Goal: Transaction & Acquisition: Purchase product/service

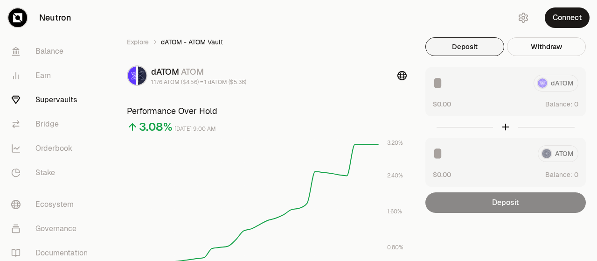
scroll to position [47, 0]
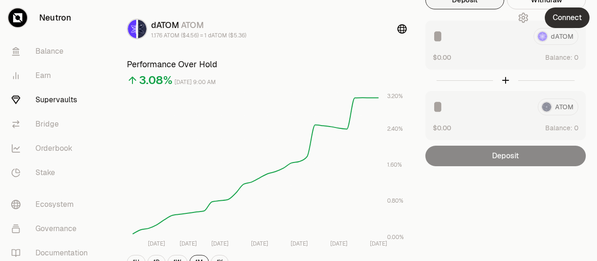
click at [579, 22] on button "Connect" at bounding box center [567, 17] width 45 height 21
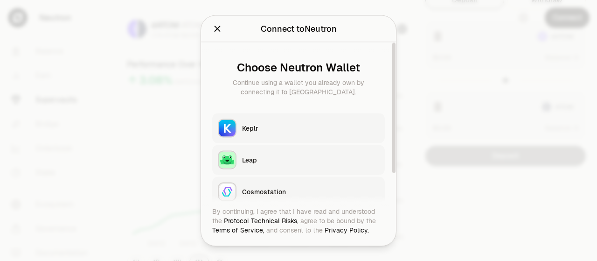
click at [329, 127] on div "Keplr" at bounding box center [310, 127] width 137 height 9
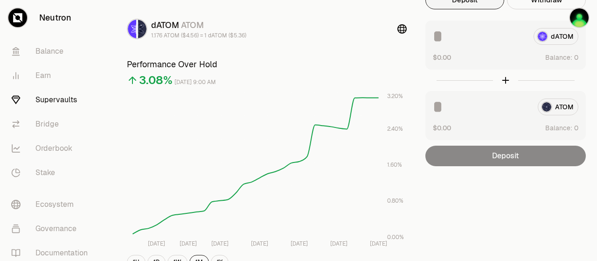
scroll to position [0, 0]
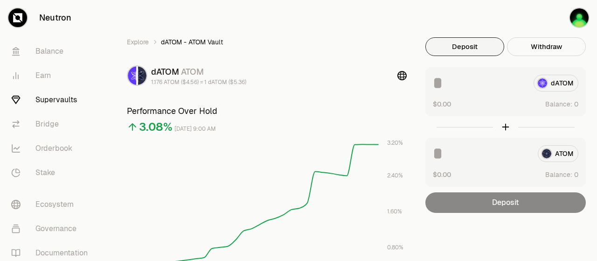
click at [549, 156] on div "ATOM" at bounding box center [506, 153] width 146 height 17
click at [560, 85] on div "dATOM" at bounding box center [506, 83] width 146 height 17
click at [581, 17] on img "button" at bounding box center [579, 17] width 19 height 19
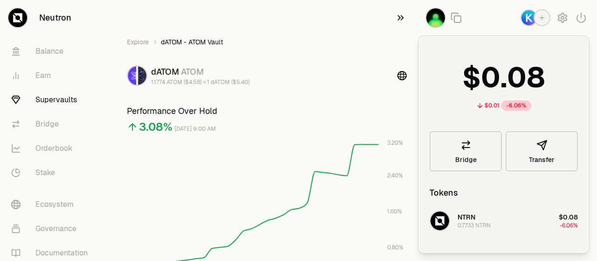
click at [402, 20] on icon "button" at bounding box center [400, 17] width 10 height 11
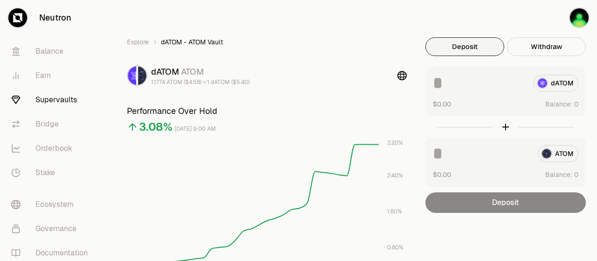
click at [479, 48] on button "Deposit" at bounding box center [464, 46] width 79 height 19
click at [572, 103] on span "0 1 2 3 4 5 6 7 8 9" at bounding box center [576, 104] width 11 height 10
click at [557, 104] on span "Balance:" at bounding box center [558, 103] width 27 height 9
drag, startPoint x: 548, startPoint y: 0, endPoint x: 402, endPoint y: 21, distance: 147.0
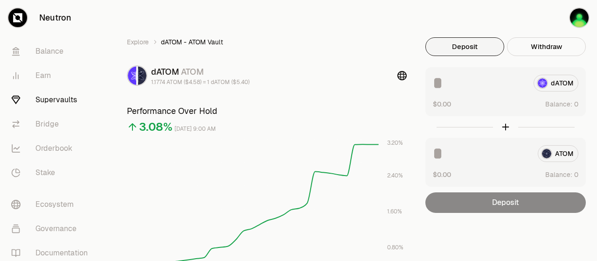
drag, startPoint x: 501, startPoint y: 0, endPoint x: 368, endPoint y: 17, distance: 134.0
click at [546, 51] on button "Withdraw" at bounding box center [546, 46] width 79 height 19
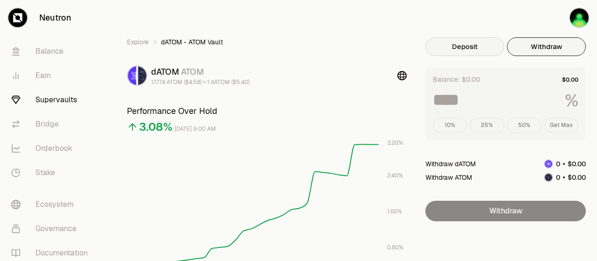
click at [468, 49] on button "Deposit" at bounding box center [464, 46] width 79 height 19
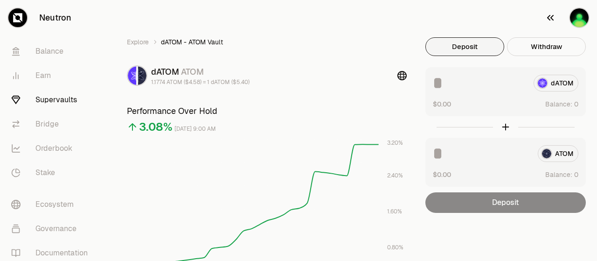
click at [583, 25] on img "button" at bounding box center [579, 17] width 19 height 19
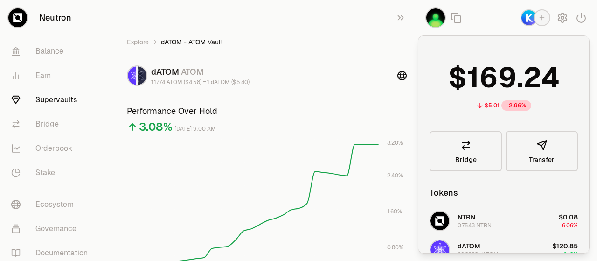
click at [380, 46] on ol "Explore dATOM - ATOM Vault" at bounding box center [267, 41] width 280 height 9
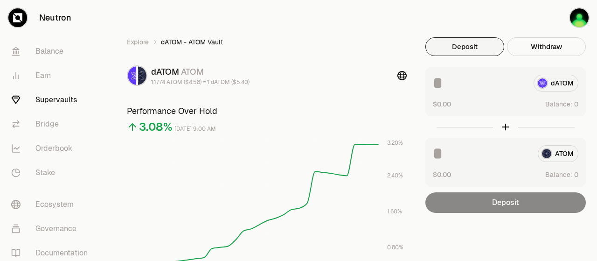
click at [565, 88] on div "dATOM" at bounding box center [506, 83] width 146 height 17
click at [493, 46] on button "Deposit" at bounding box center [464, 46] width 79 height 19
click at [46, 101] on link "Supervaults" at bounding box center [52, 100] width 97 height 24
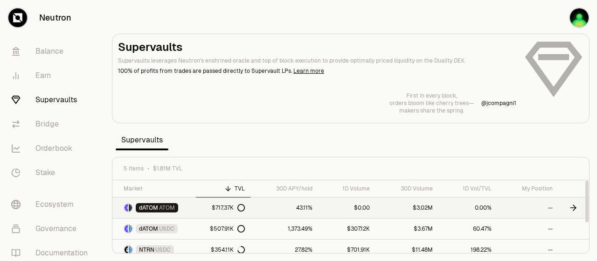
click at [574, 205] on icon at bounding box center [573, 207] width 9 height 9
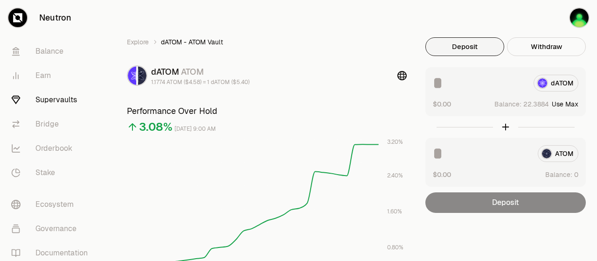
click at [576, 106] on button "Use Max" at bounding box center [565, 103] width 27 height 9
type input "*********"
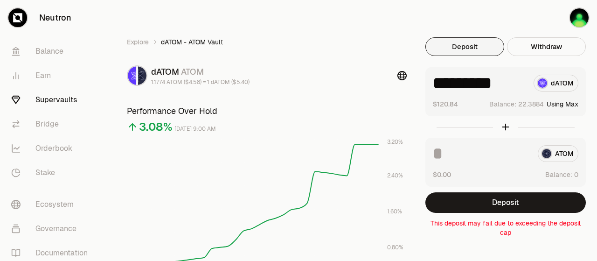
click at [351, 40] on ol "Explore dATOM - ATOM Vault" at bounding box center [267, 41] width 280 height 9
click at [55, 99] on link "Supervaults" at bounding box center [52, 100] width 97 height 24
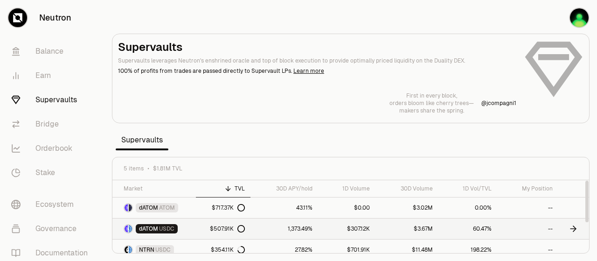
click at [576, 227] on icon at bounding box center [573, 228] width 9 height 9
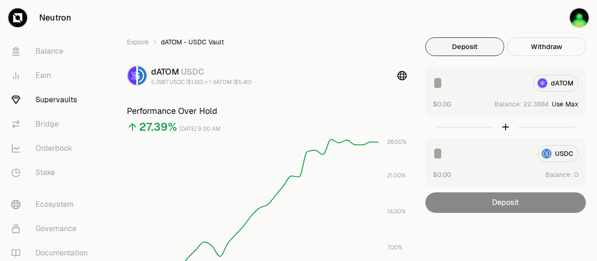
click at [575, 103] on button "Use Max" at bounding box center [565, 103] width 27 height 9
type input "*********"
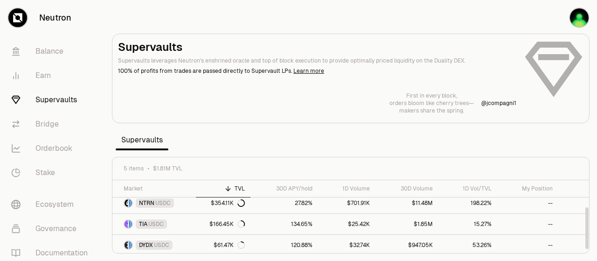
scroll to position [47, 0]
click at [568, 224] on link at bounding box center [573, 223] width 31 height 21
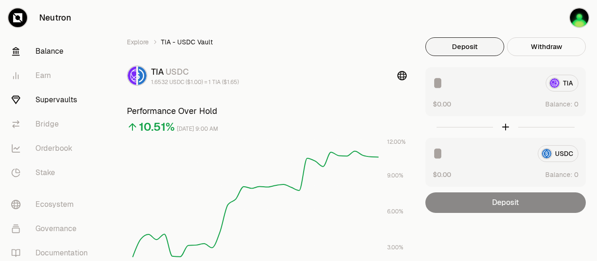
click at [52, 52] on link "Balance" at bounding box center [52, 51] width 97 height 24
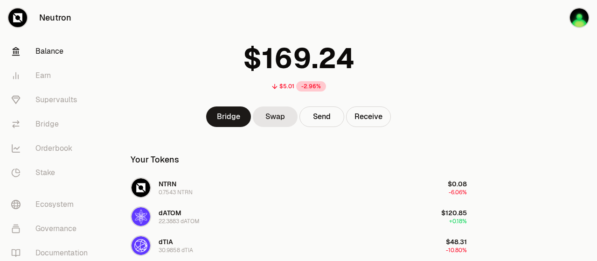
scroll to position [47, 0]
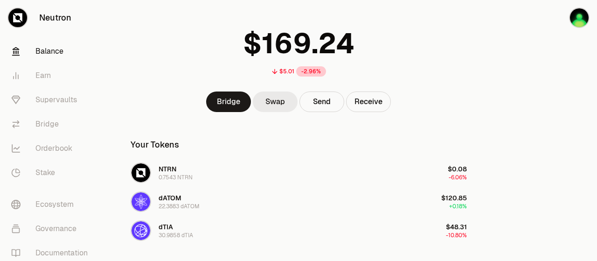
click at [277, 99] on link "Swap" at bounding box center [275, 101] width 45 height 21
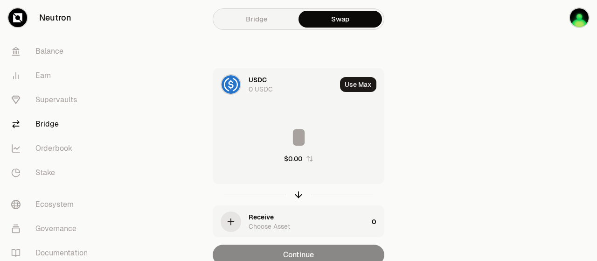
click at [259, 89] on div "0 USDC" at bounding box center [261, 88] width 24 height 9
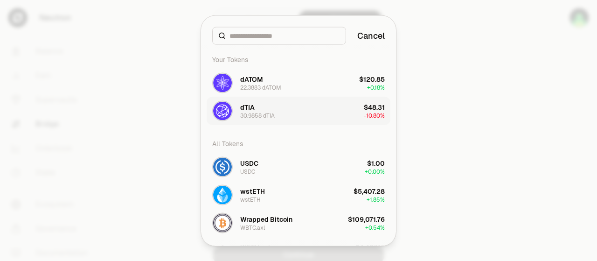
click at [262, 111] on div "30.9858 dTIA" at bounding box center [257, 114] width 35 height 7
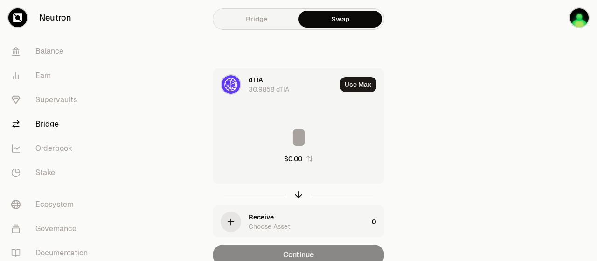
click at [239, 223] on div "button" at bounding box center [231, 221] width 21 height 21
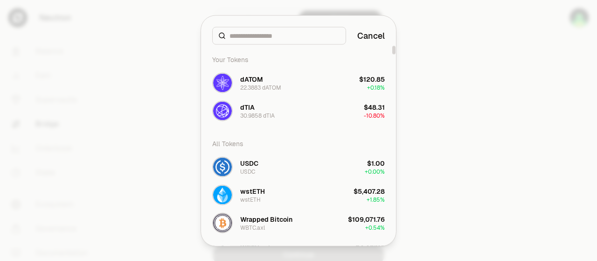
scroll to position [140, 0]
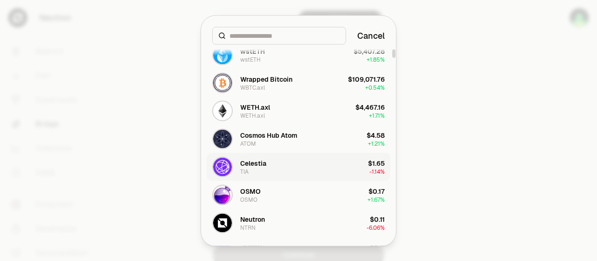
click at [310, 167] on button "Celestia TIA $1.65 -1.14%" at bounding box center [299, 167] width 184 height 28
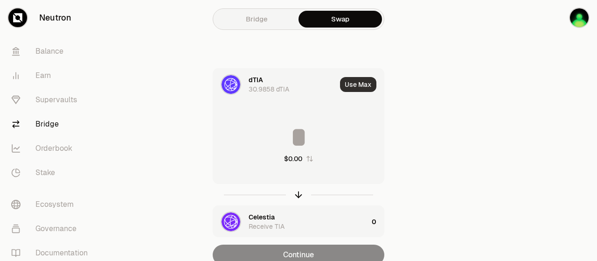
click at [357, 83] on button "Use Max" at bounding box center [358, 84] width 36 height 15
type input "*********"
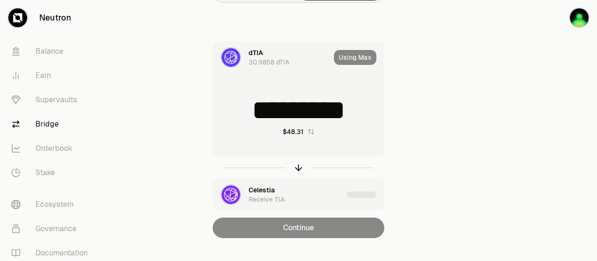
scroll to position [41, 0]
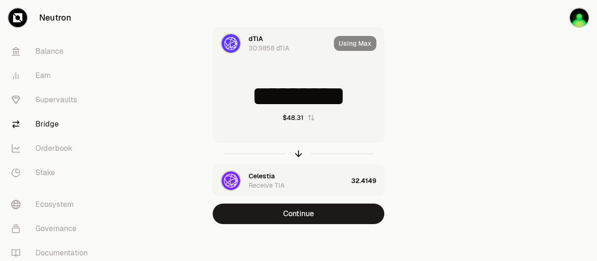
click at [57, 125] on link "Bridge" at bounding box center [52, 124] width 97 height 24
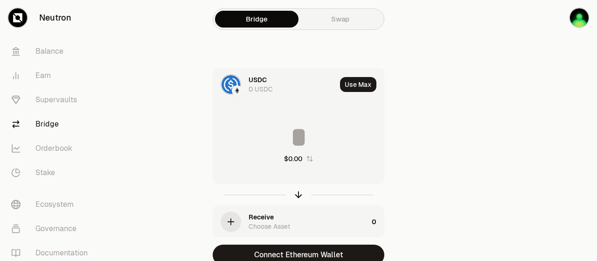
click at [255, 89] on div "0 USDC" at bounding box center [261, 88] width 24 height 9
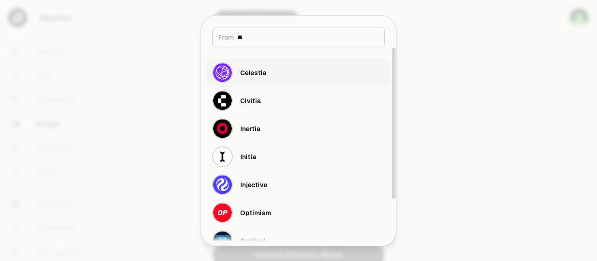
type input "**"
click at [254, 76] on div "Celestia" at bounding box center [253, 72] width 26 height 9
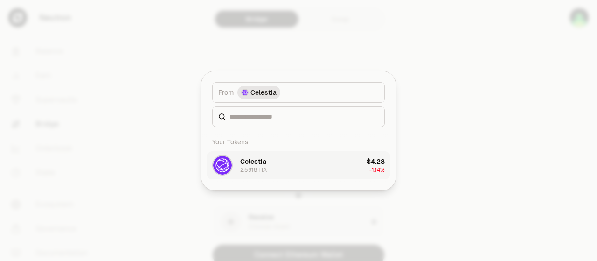
click at [265, 165] on div "Celestia" at bounding box center [253, 161] width 26 height 9
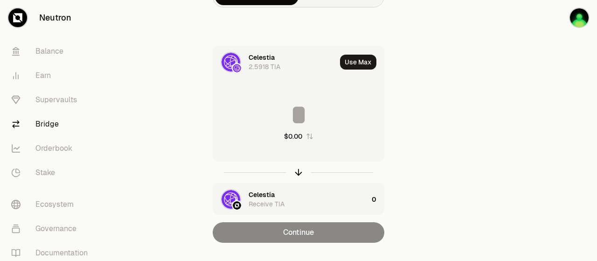
scroll to position [41, 0]
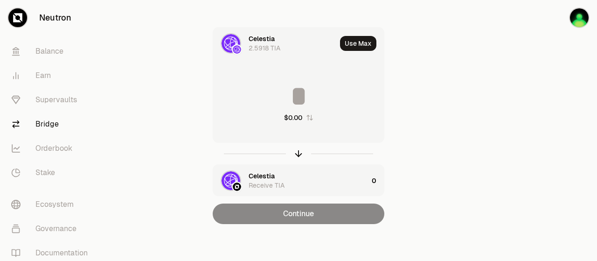
click at [304, 99] on input at bounding box center [298, 96] width 171 height 28
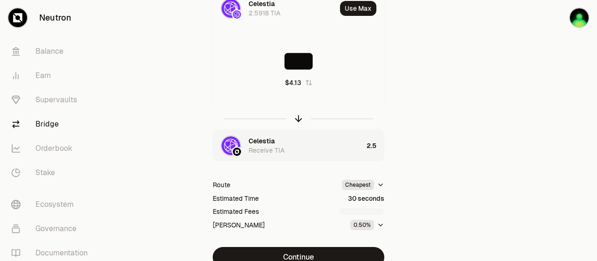
scroll to position [118, 0]
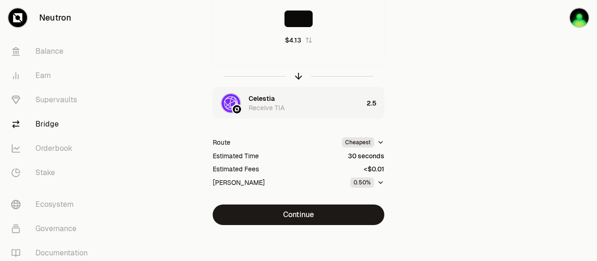
type input "***"
click at [383, 180] on icon "button" at bounding box center [380, 182] width 7 height 7
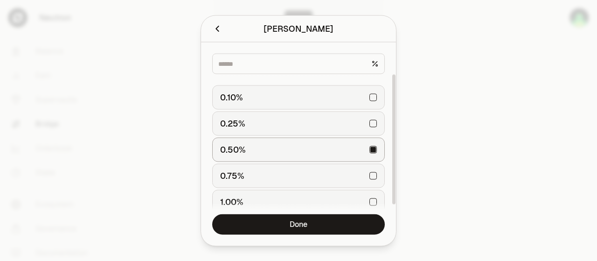
click at [374, 97] on div "0.10%" at bounding box center [298, 97] width 157 height 21
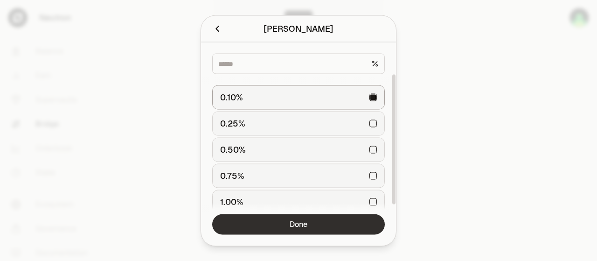
click at [283, 228] on button "Done" at bounding box center [298, 224] width 173 height 21
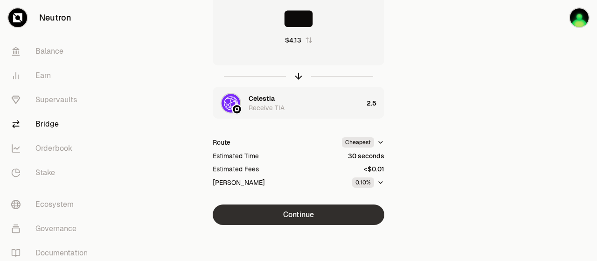
click at [303, 214] on button "Continue" at bounding box center [299, 214] width 172 height 21
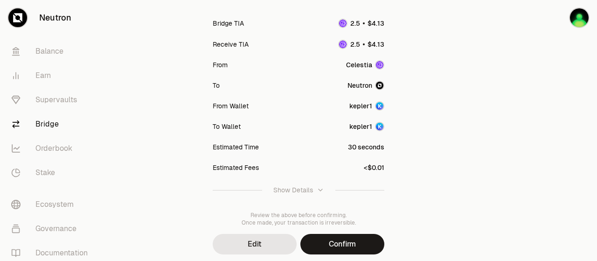
scroll to position [165, 0]
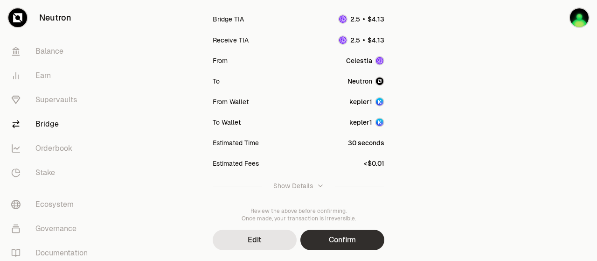
click at [329, 229] on button "Confirm" at bounding box center [342, 239] width 84 height 21
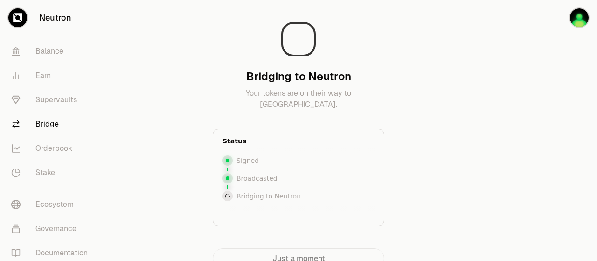
scroll to position [0, 0]
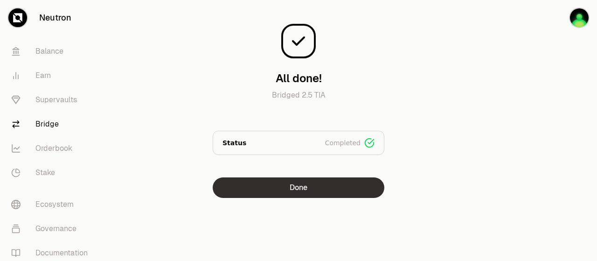
click at [283, 193] on button "Done" at bounding box center [299, 187] width 172 height 21
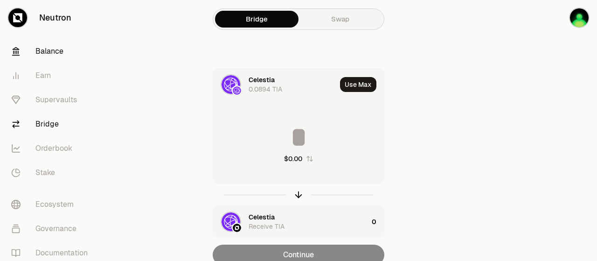
click at [49, 54] on link "Balance" at bounding box center [52, 51] width 97 height 24
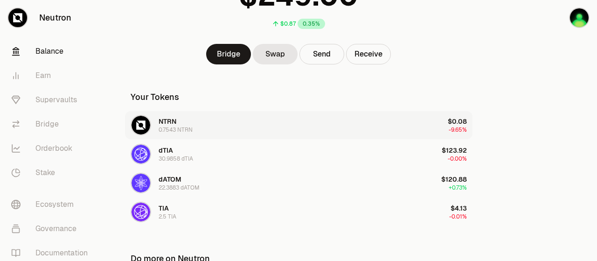
scroll to position [77, 0]
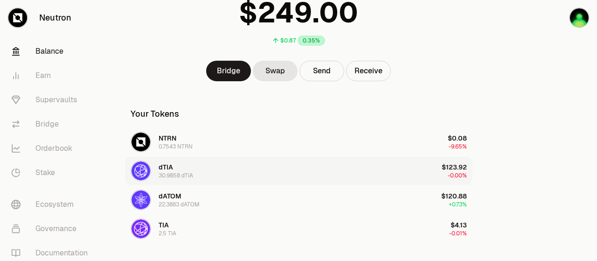
click at [224, 171] on button "dTIA 30.9858 dTIA $123.92 -0.00%" at bounding box center [298, 171] width 347 height 28
click at [155, 168] on div "dTIA 30.9858 dTIA" at bounding box center [162, 170] width 62 height 21
click at [266, 74] on link "Swap" at bounding box center [275, 71] width 45 height 21
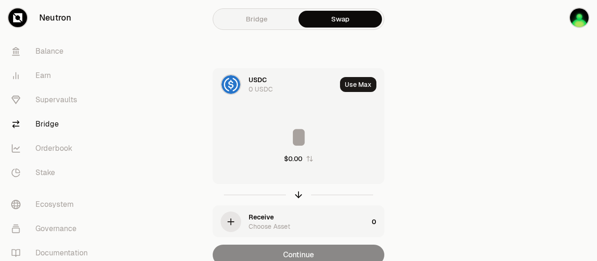
click at [236, 86] on img at bounding box center [231, 84] width 19 height 19
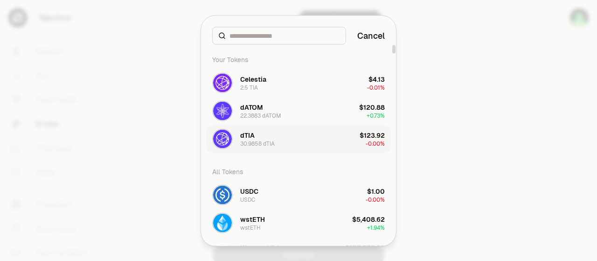
click at [246, 140] on div "30.9858 dTIA" at bounding box center [257, 142] width 35 height 7
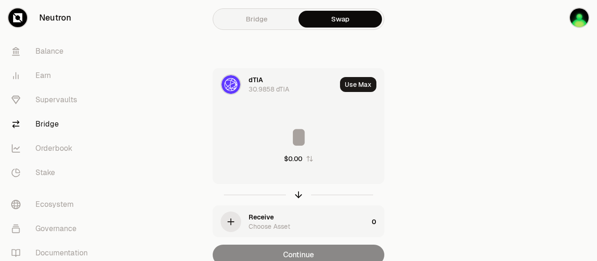
click at [251, 222] on div "Choose Asset" at bounding box center [270, 226] width 42 height 9
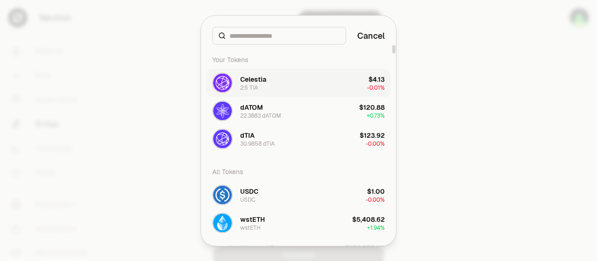
click at [241, 82] on div "Celestia" at bounding box center [253, 78] width 26 height 9
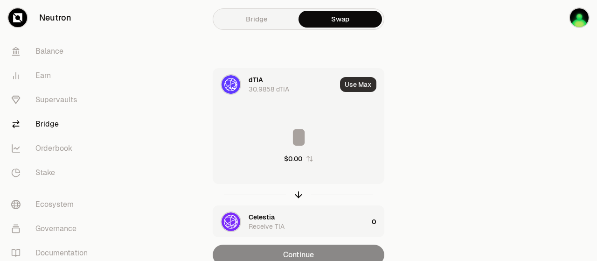
click at [358, 84] on button "Use Max" at bounding box center [358, 84] width 36 height 15
type input "*********"
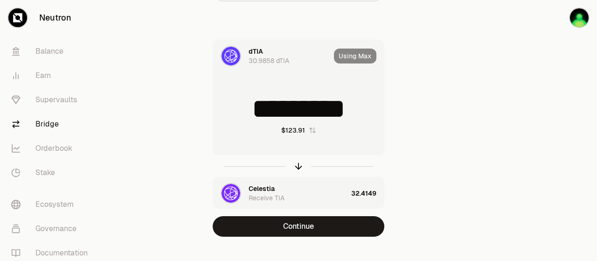
scroll to position [41, 0]
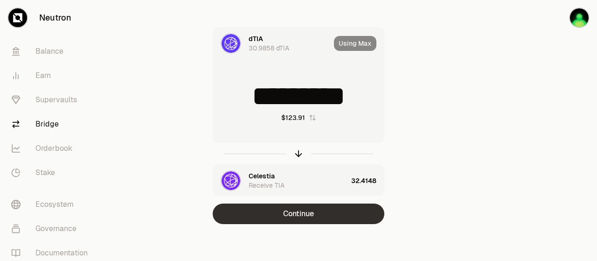
click at [307, 212] on button "Continue" at bounding box center [299, 213] width 172 height 21
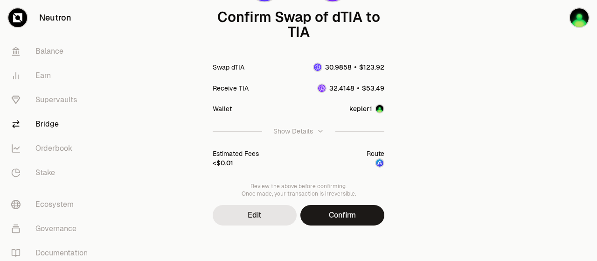
scroll to position [104, 0]
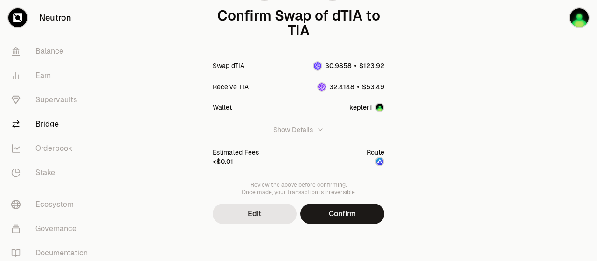
click at [381, 161] on img at bounding box center [379, 161] width 7 height 7
click at [318, 129] on icon "button" at bounding box center [320, 129] width 7 height 7
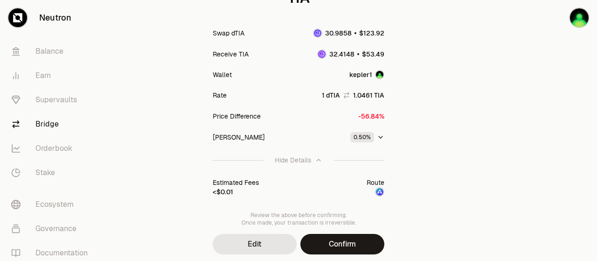
scroll to position [150, 0]
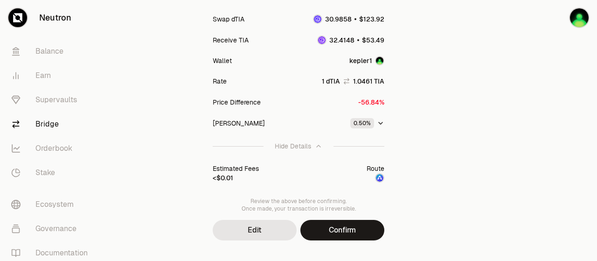
click at [380, 125] on icon "button" at bounding box center [380, 122] width 7 height 7
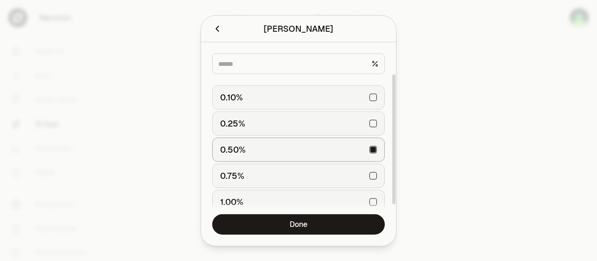
click at [371, 97] on div "0.10%" at bounding box center [298, 97] width 157 height 21
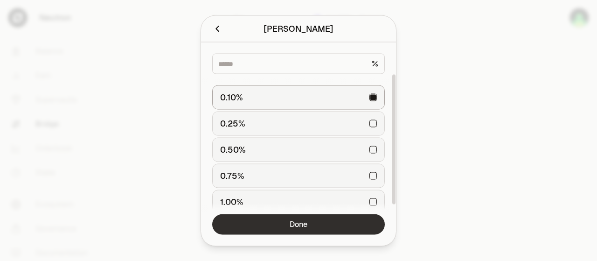
click at [327, 222] on button "Done" at bounding box center [298, 224] width 173 height 21
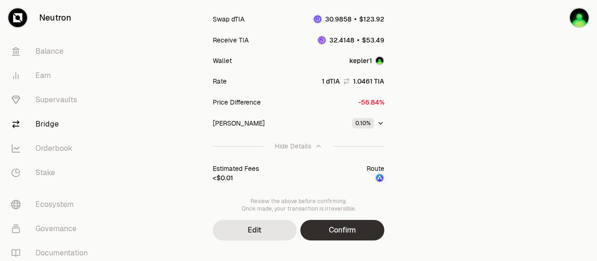
click at [345, 228] on button "Confirm" at bounding box center [342, 230] width 84 height 21
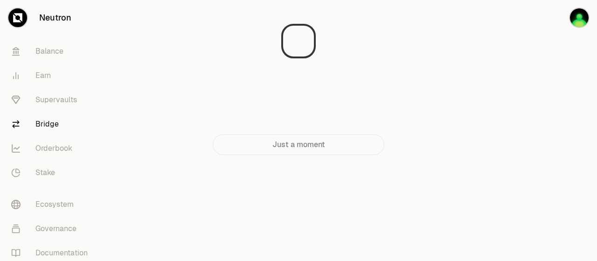
scroll to position [0, 0]
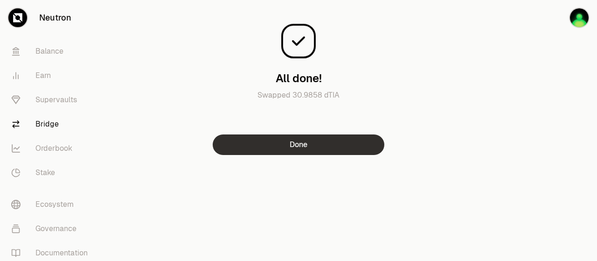
click at [316, 146] on button "Done" at bounding box center [299, 144] width 172 height 21
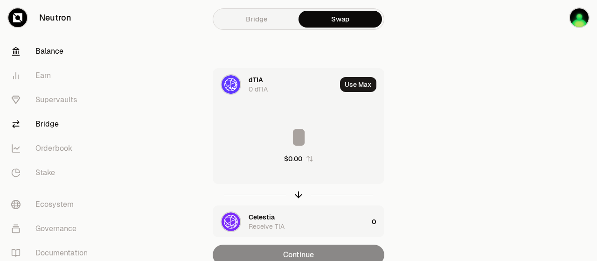
click at [55, 54] on link "Balance" at bounding box center [52, 51] width 97 height 24
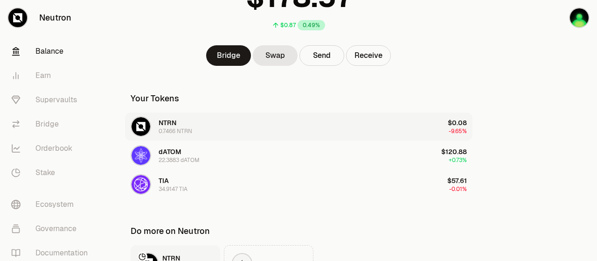
scroll to position [93, 0]
click at [57, 103] on link "Supervaults" at bounding box center [52, 100] width 97 height 24
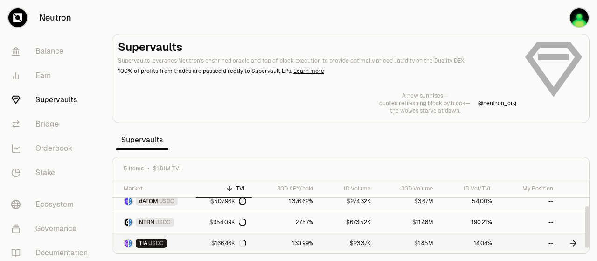
scroll to position [47, 0]
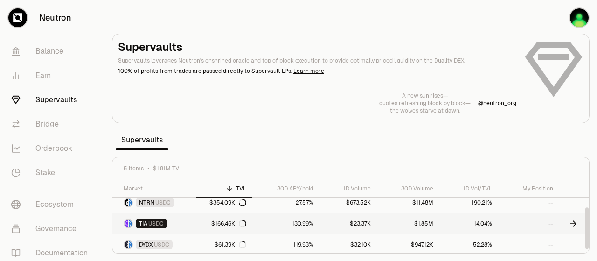
click at [576, 222] on icon at bounding box center [574, 224] width 3 height 6
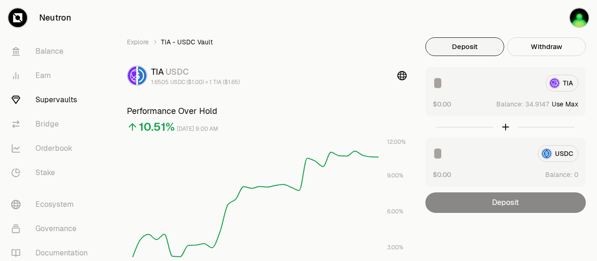
click at [572, 101] on button "Use Max" at bounding box center [565, 103] width 27 height 9
type input "*********"
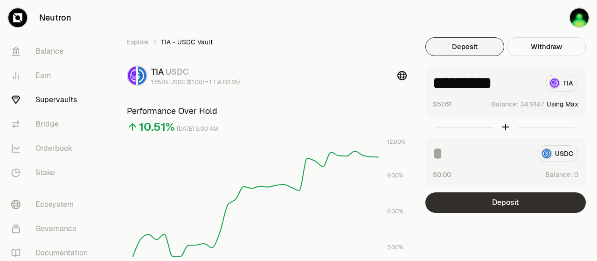
click at [503, 198] on button "Deposit" at bounding box center [505, 202] width 160 height 21
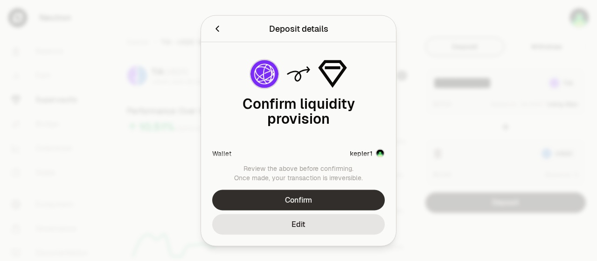
click at [301, 199] on button "Confirm" at bounding box center [298, 199] width 173 height 21
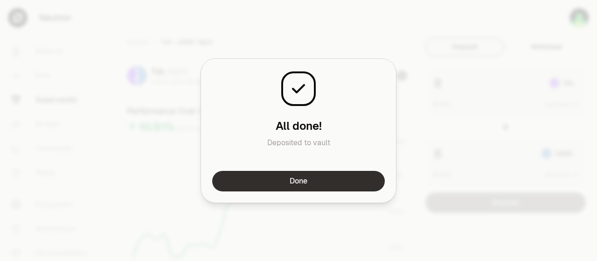
click at [313, 183] on button "Done" at bounding box center [298, 181] width 173 height 21
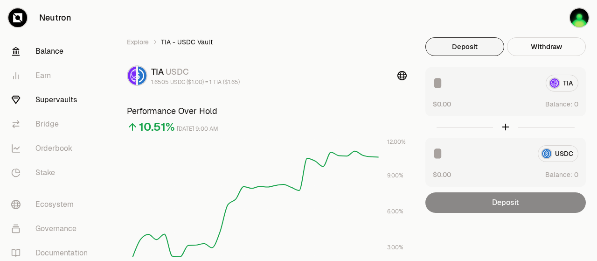
click at [54, 53] on link "Balance" at bounding box center [52, 51] width 97 height 24
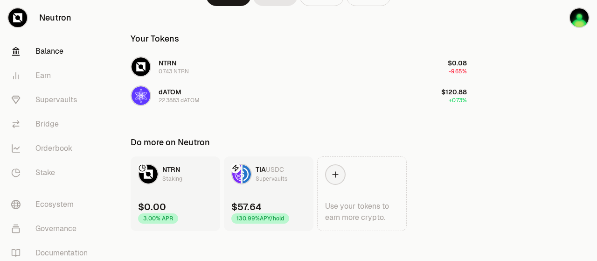
scroll to position [160, 0]
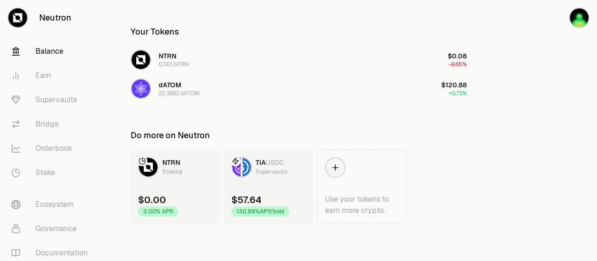
click at [260, 172] on div "Supervaults" at bounding box center [272, 171] width 32 height 9
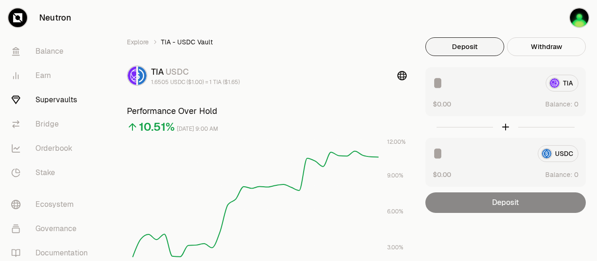
click at [54, 97] on link "Supervaults" at bounding box center [52, 100] width 97 height 24
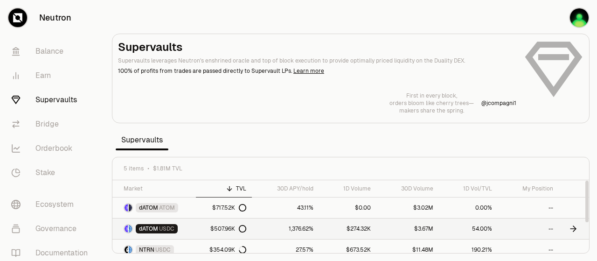
click at [571, 227] on icon at bounding box center [573, 228] width 9 height 9
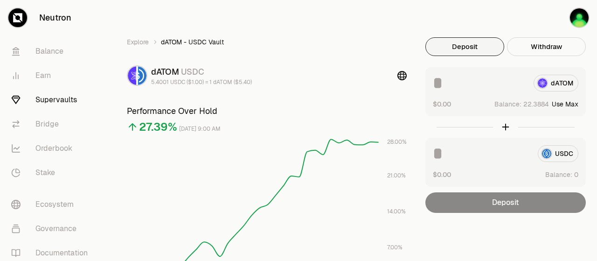
click at [569, 104] on button "Use Max" at bounding box center [565, 103] width 27 height 9
type input "*********"
